Goal: Transaction & Acquisition: Purchase product/service

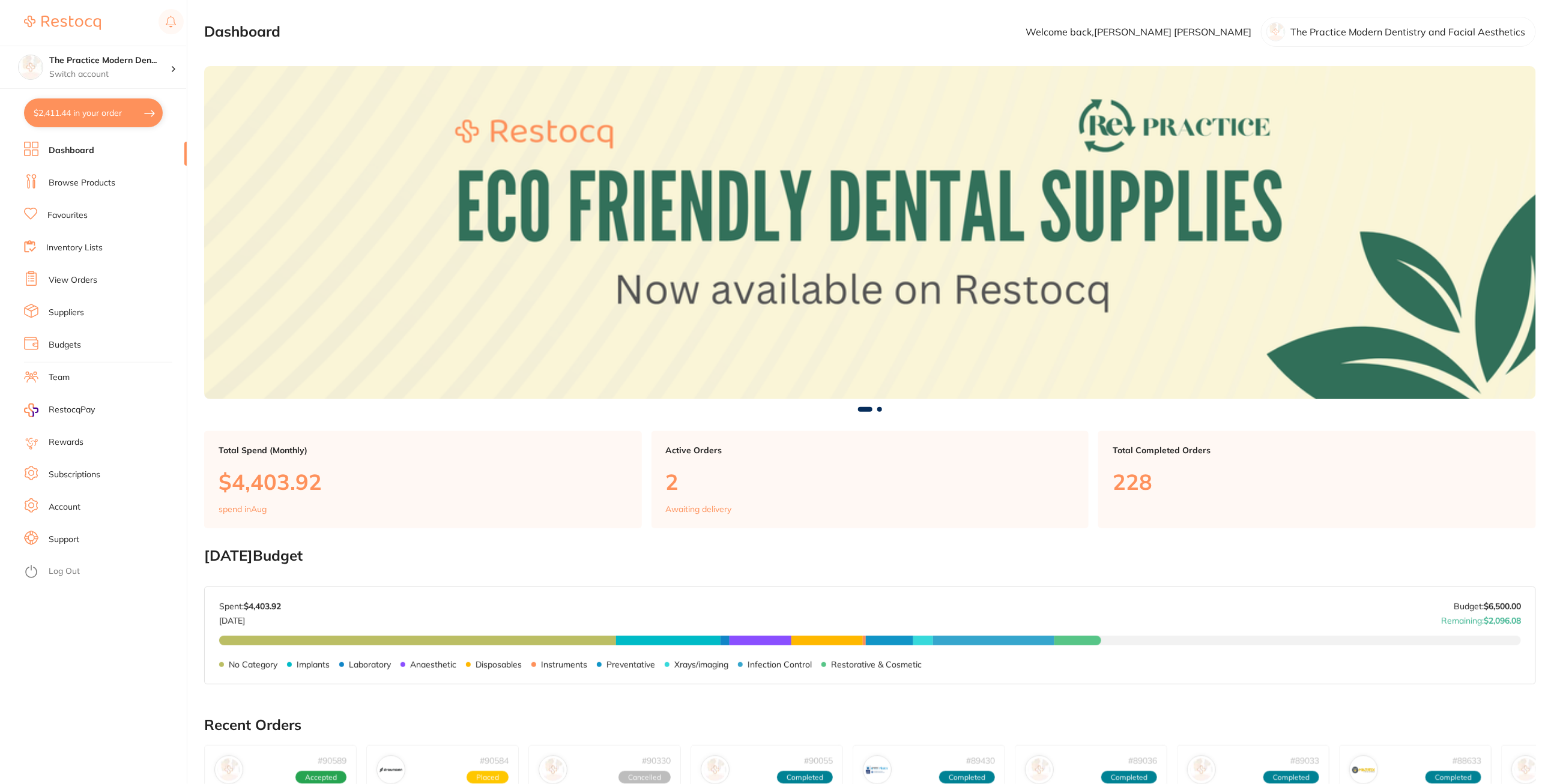
click at [80, 180] on link "Browse Products" at bounding box center [81, 182] width 67 height 12
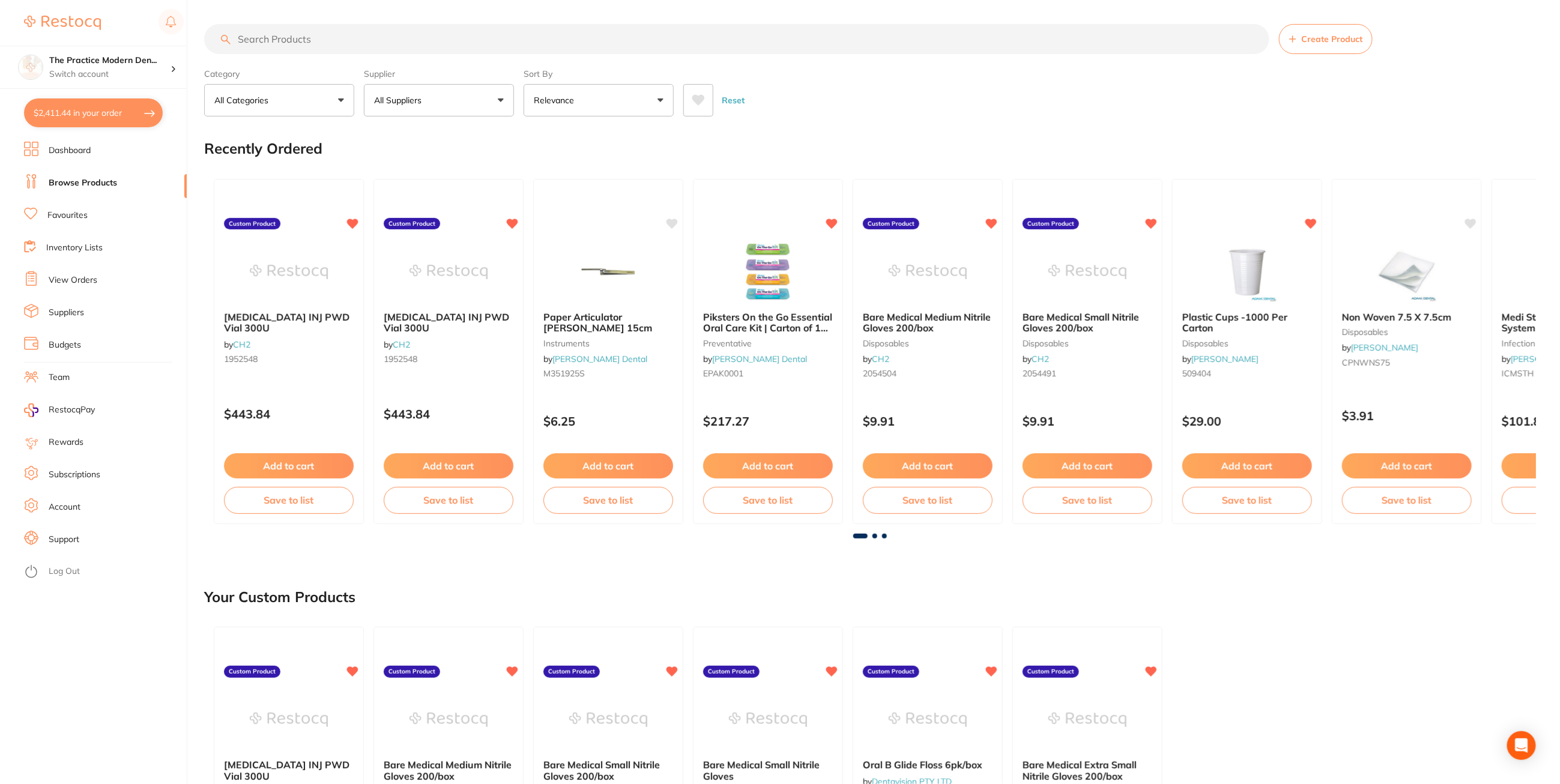
click at [288, 39] on input "search" at bounding box center [736, 39] width 1065 height 30
click at [92, 110] on button "$2,411.44 in your order" at bounding box center [93, 113] width 138 height 29
checkbox input "true"
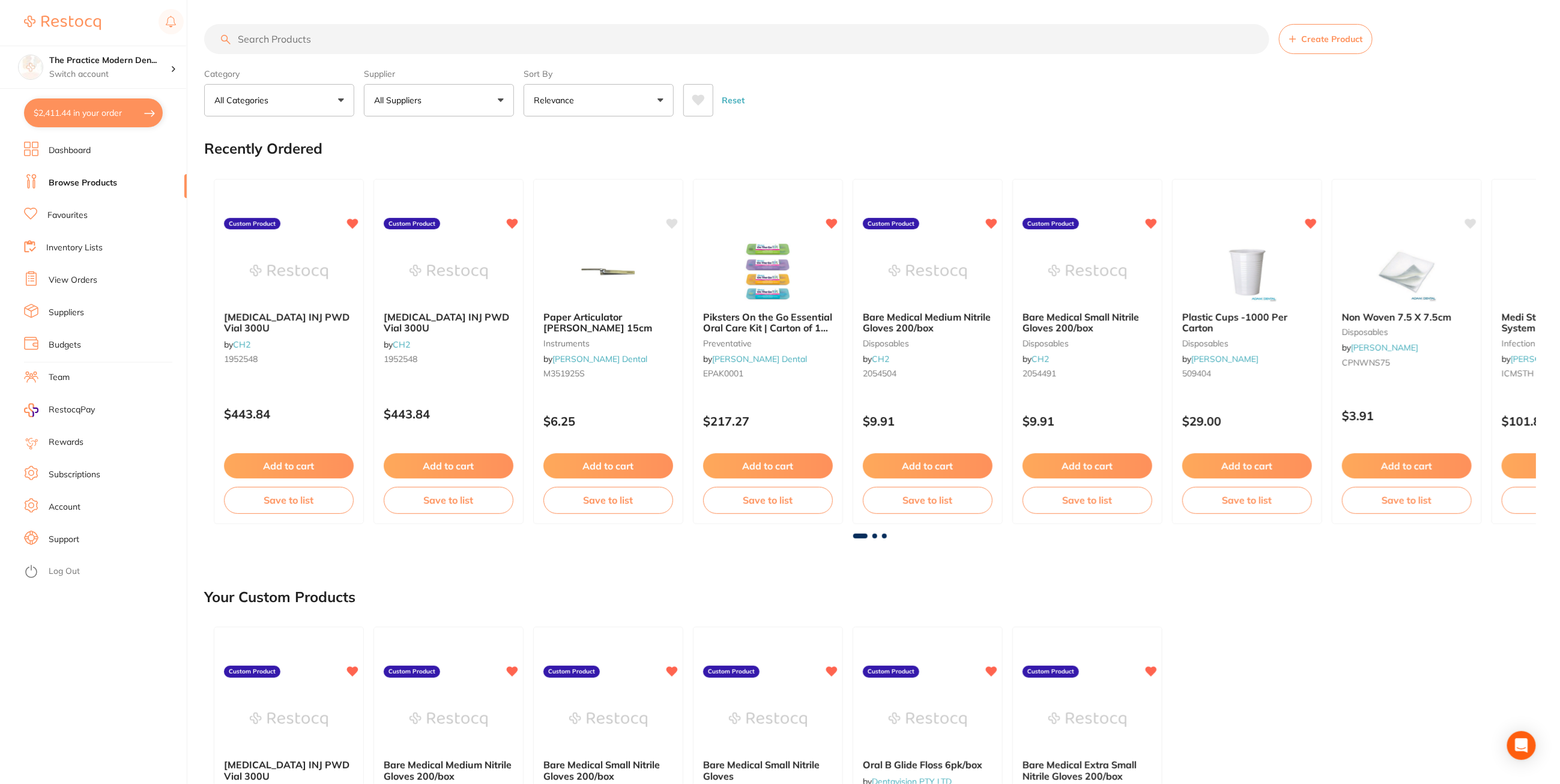
checkbox input "true"
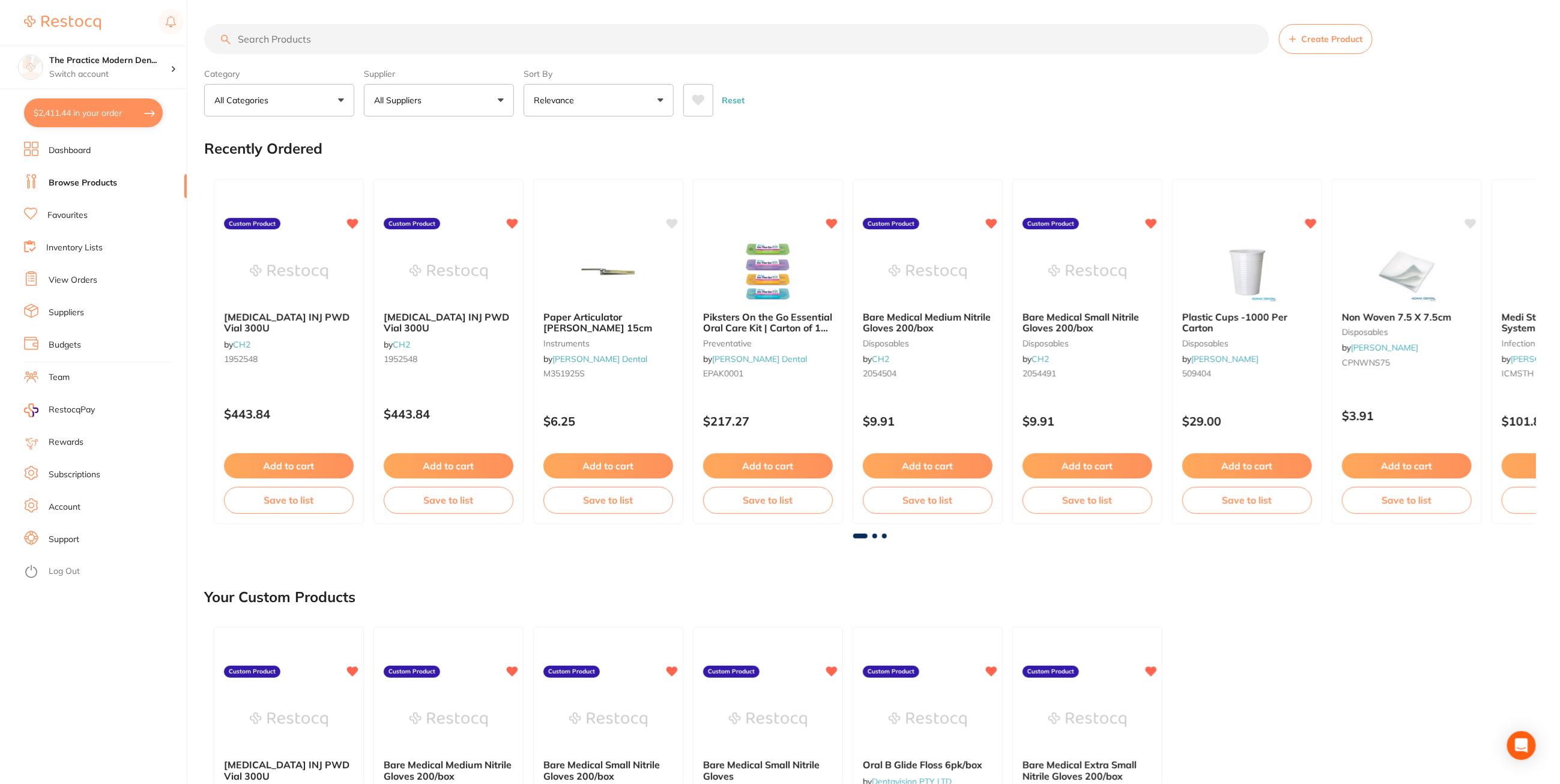
checkbox input "true"
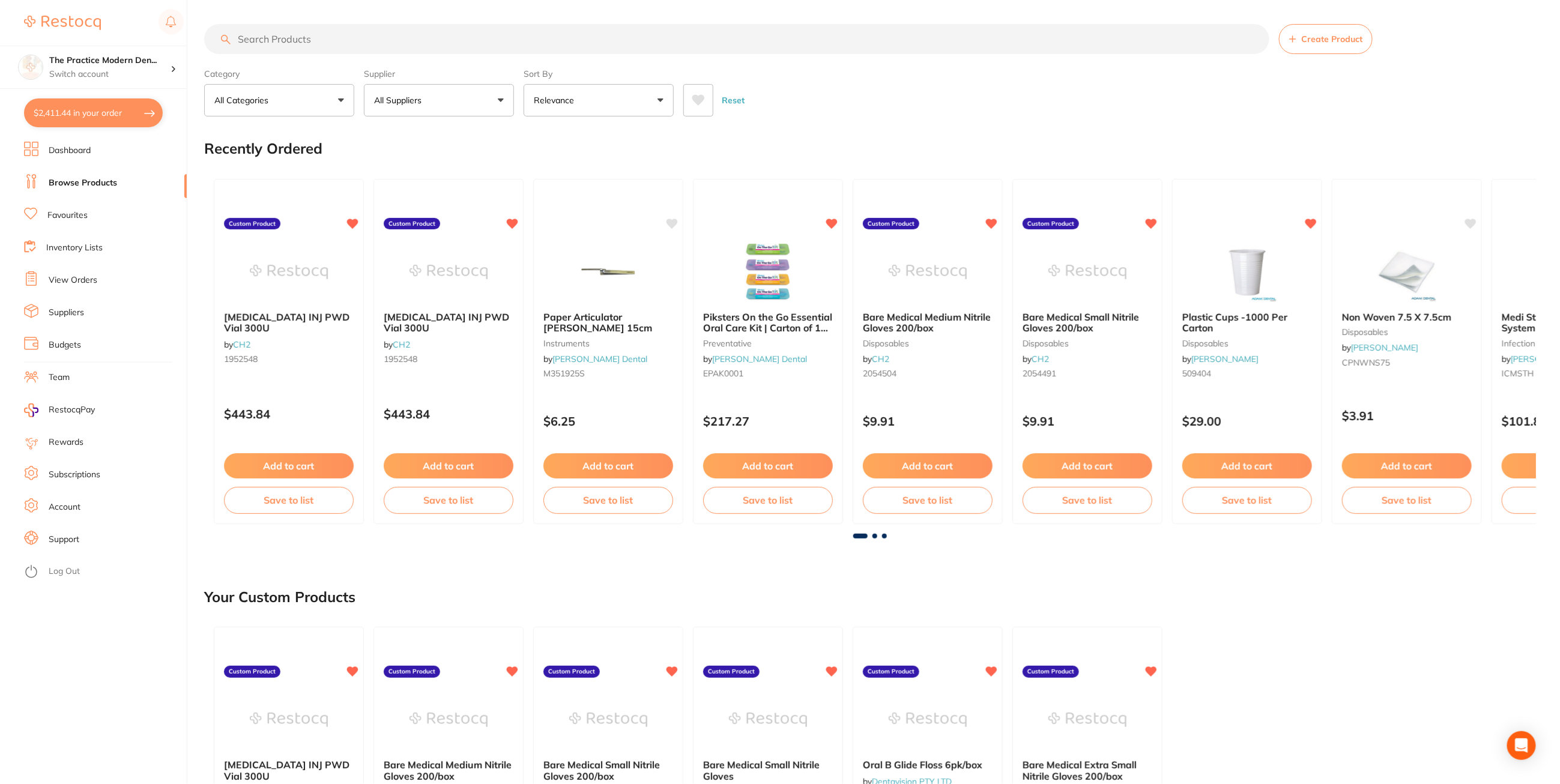
checkbox input "true"
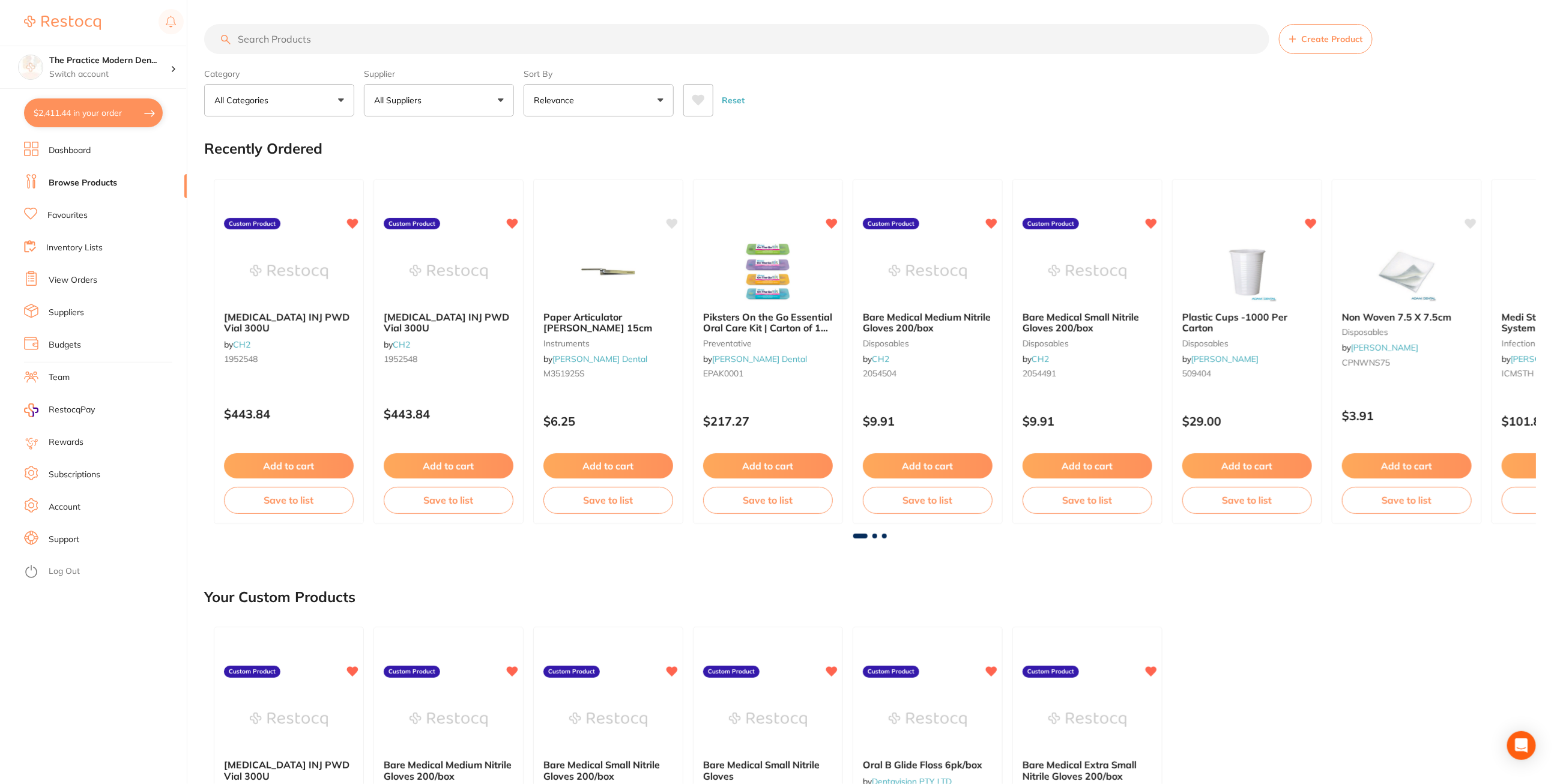
checkbox input "true"
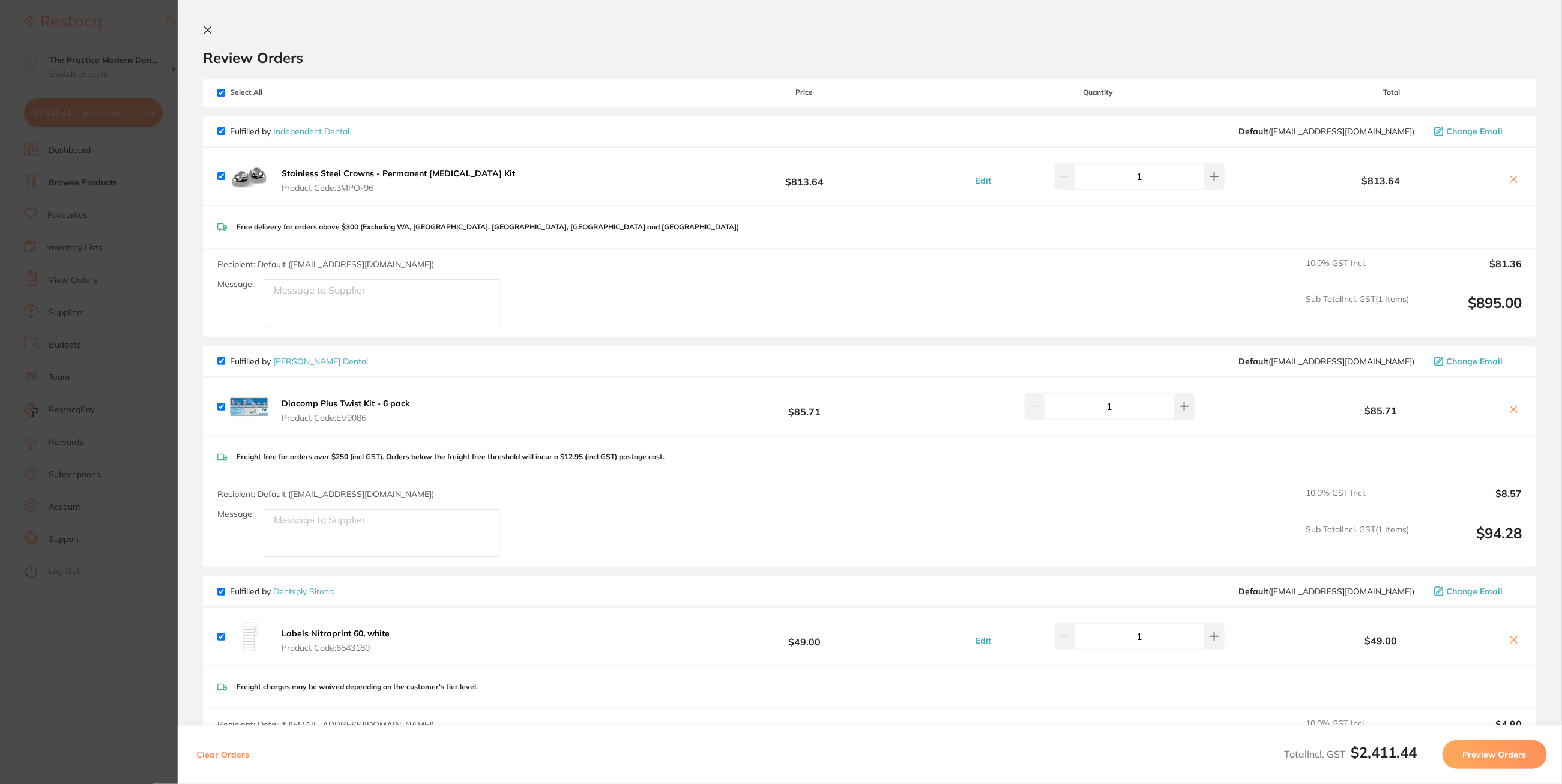
click at [1506, 174] on button at bounding box center [1514, 180] width 17 height 13
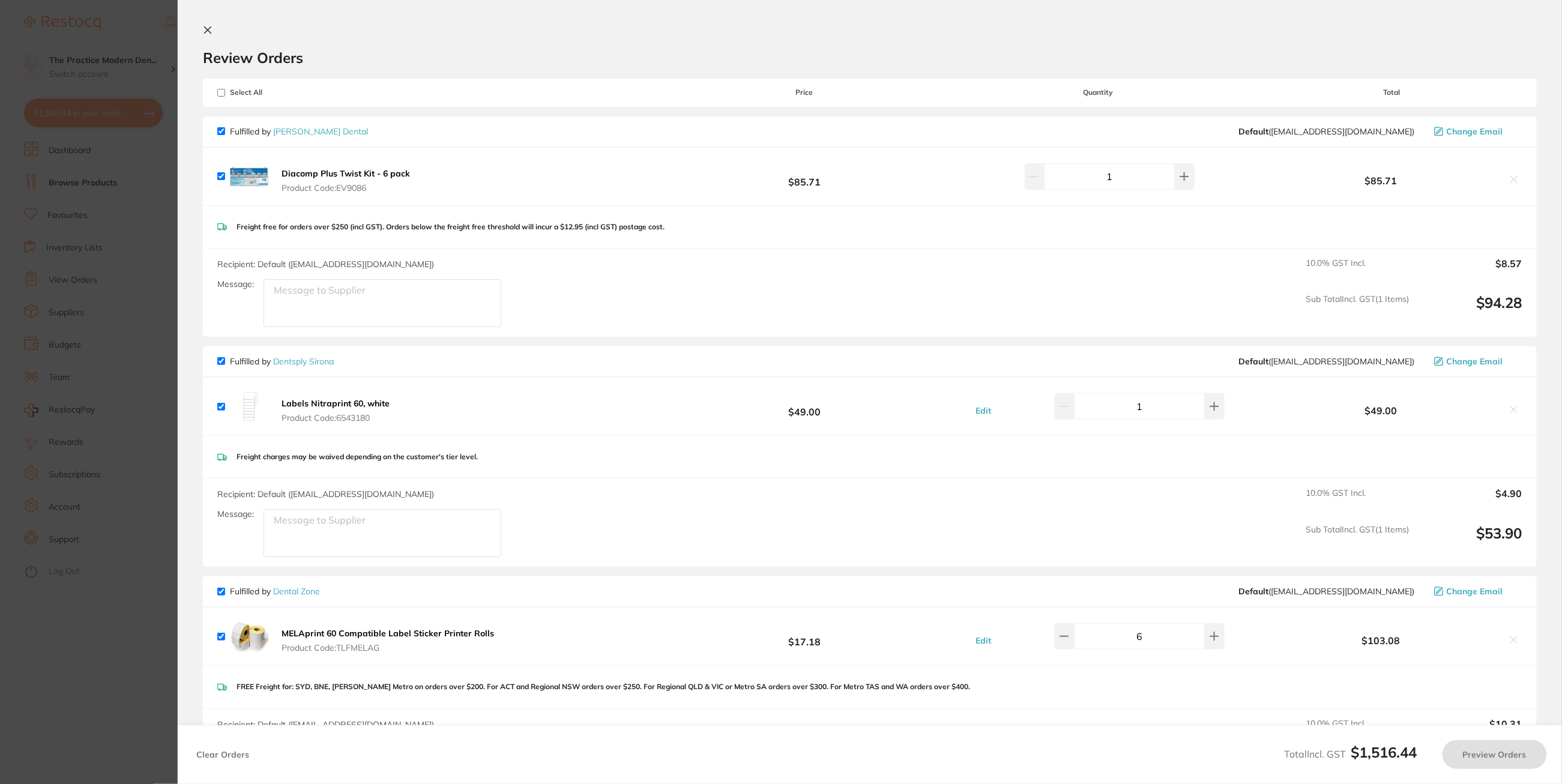
checkbox input "true"
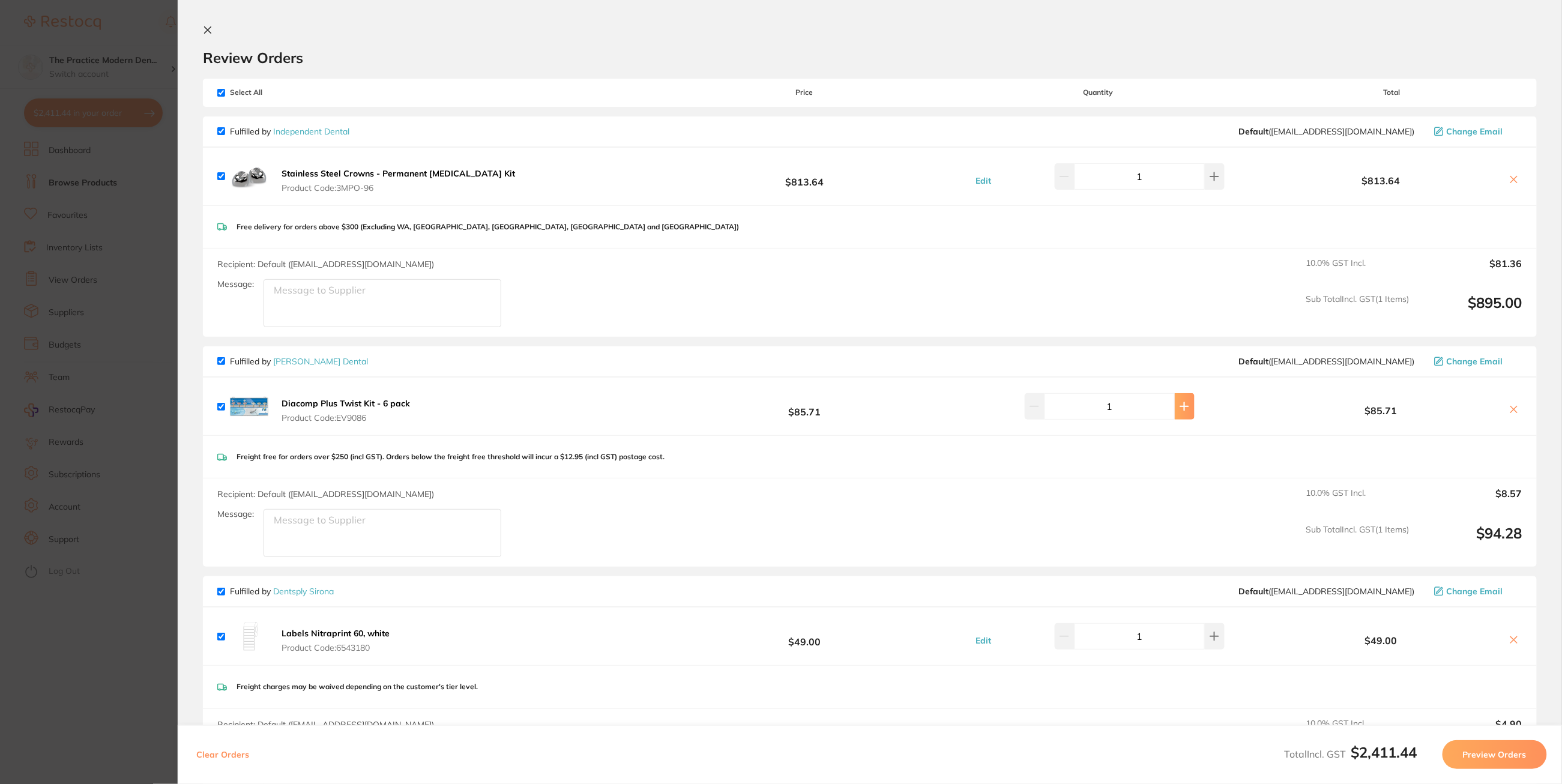
click at [1209, 181] on icon at bounding box center [1214, 176] width 10 height 10
type input "2"
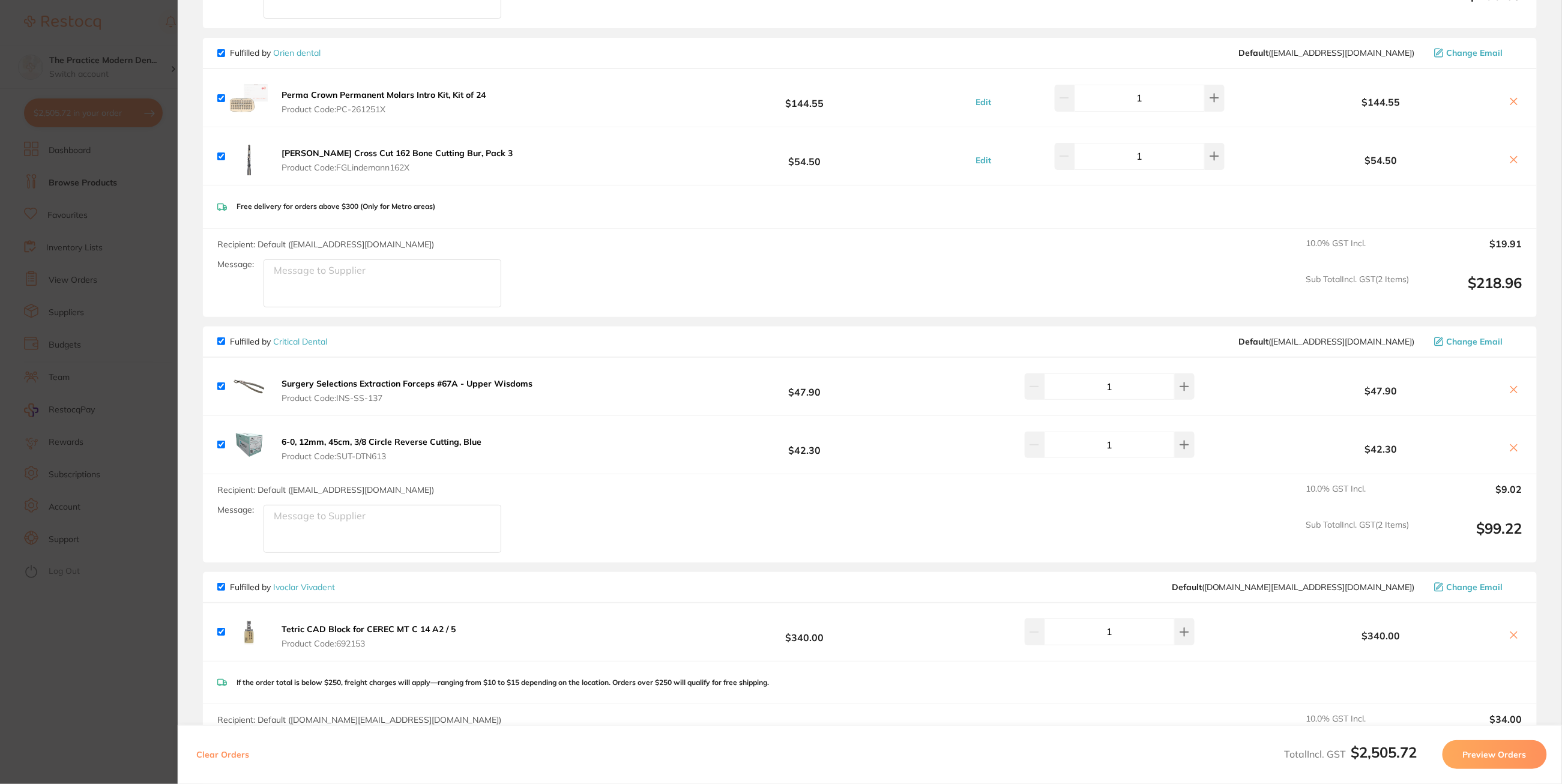
scroll to position [1425, 0]
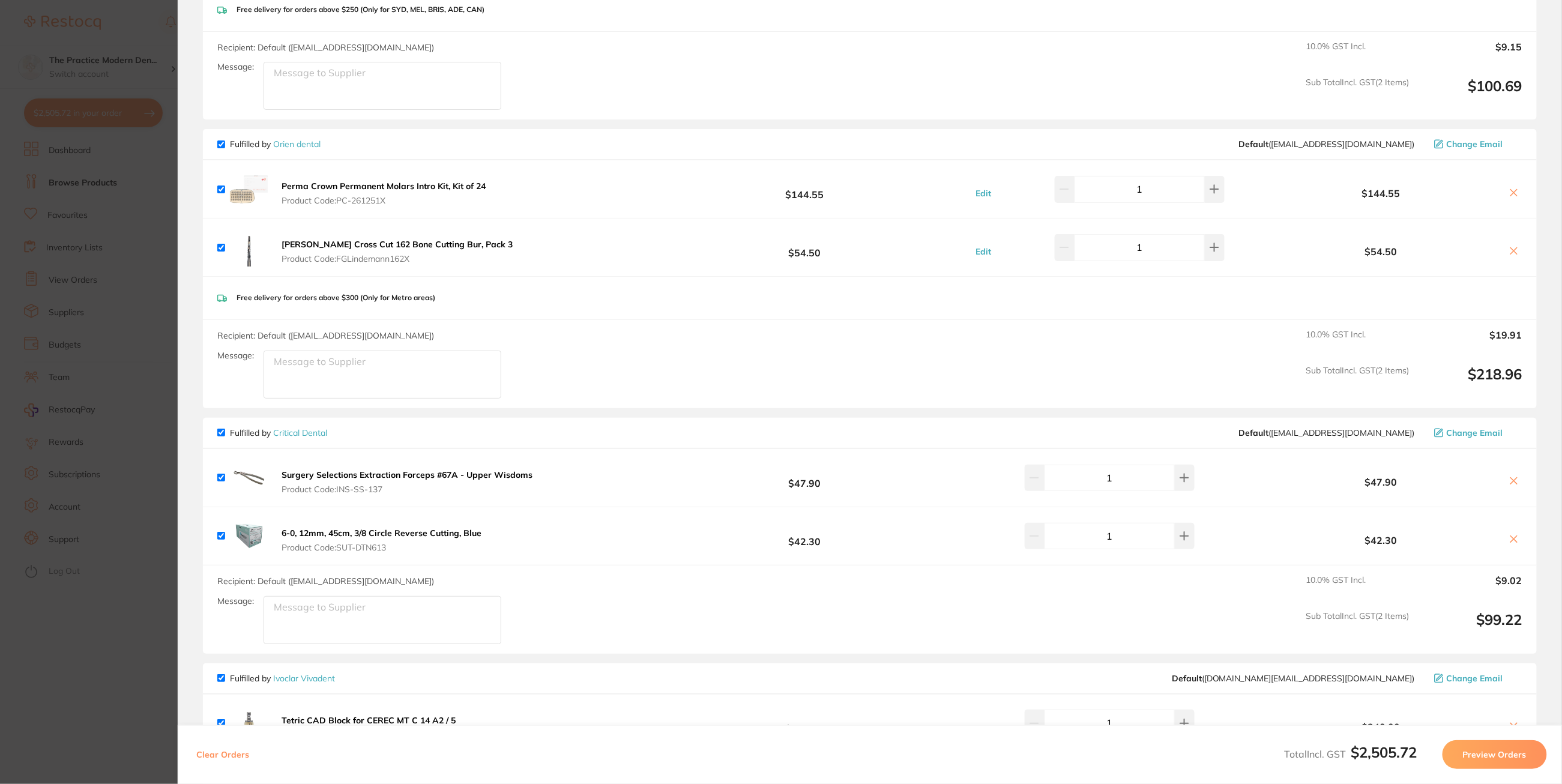
click at [1514, 188] on icon at bounding box center [1514, 192] width 10 height 10
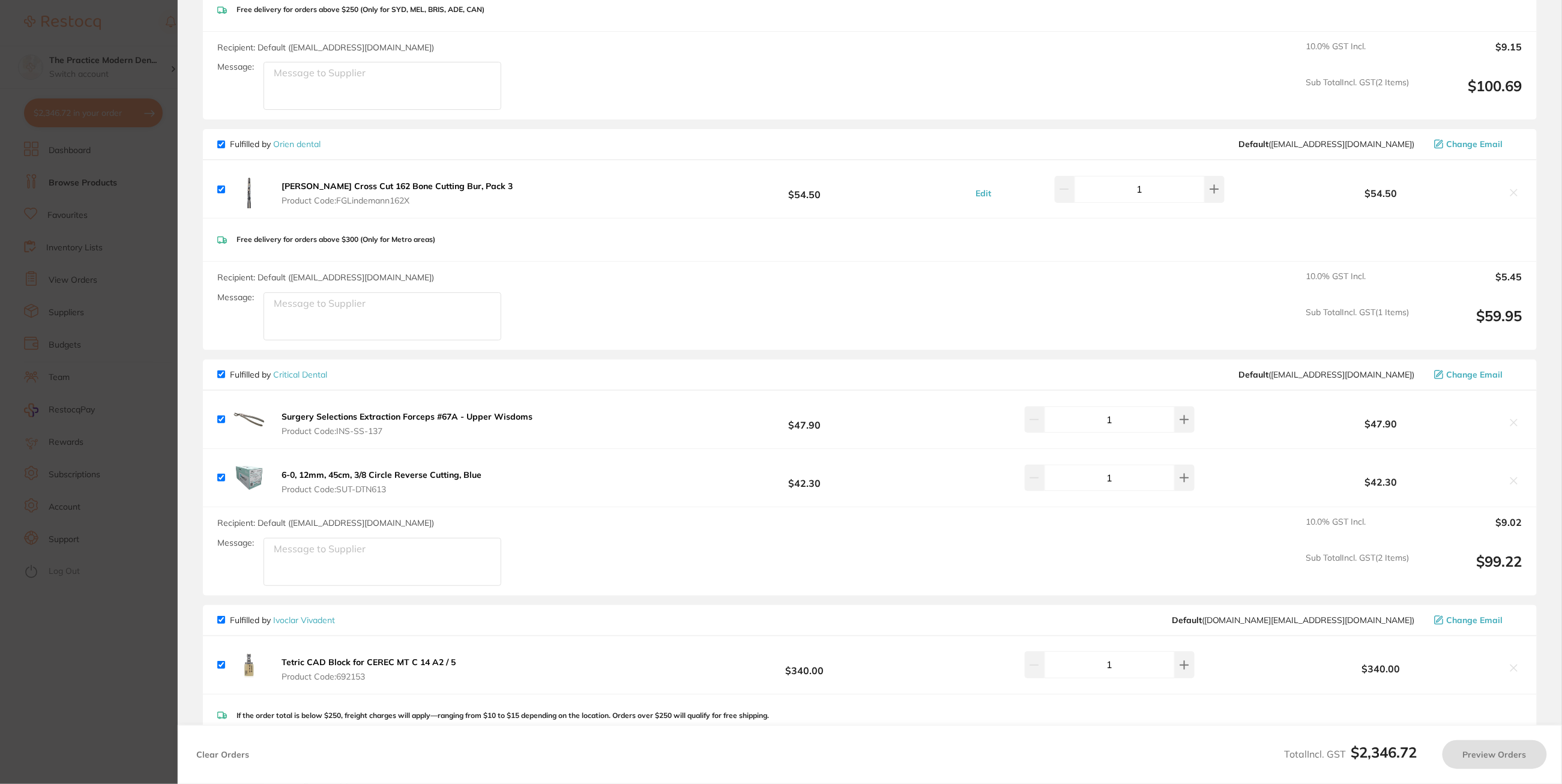
checkbox input "true"
